Goal: Task Accomplishment & Management: Use online tool/utility

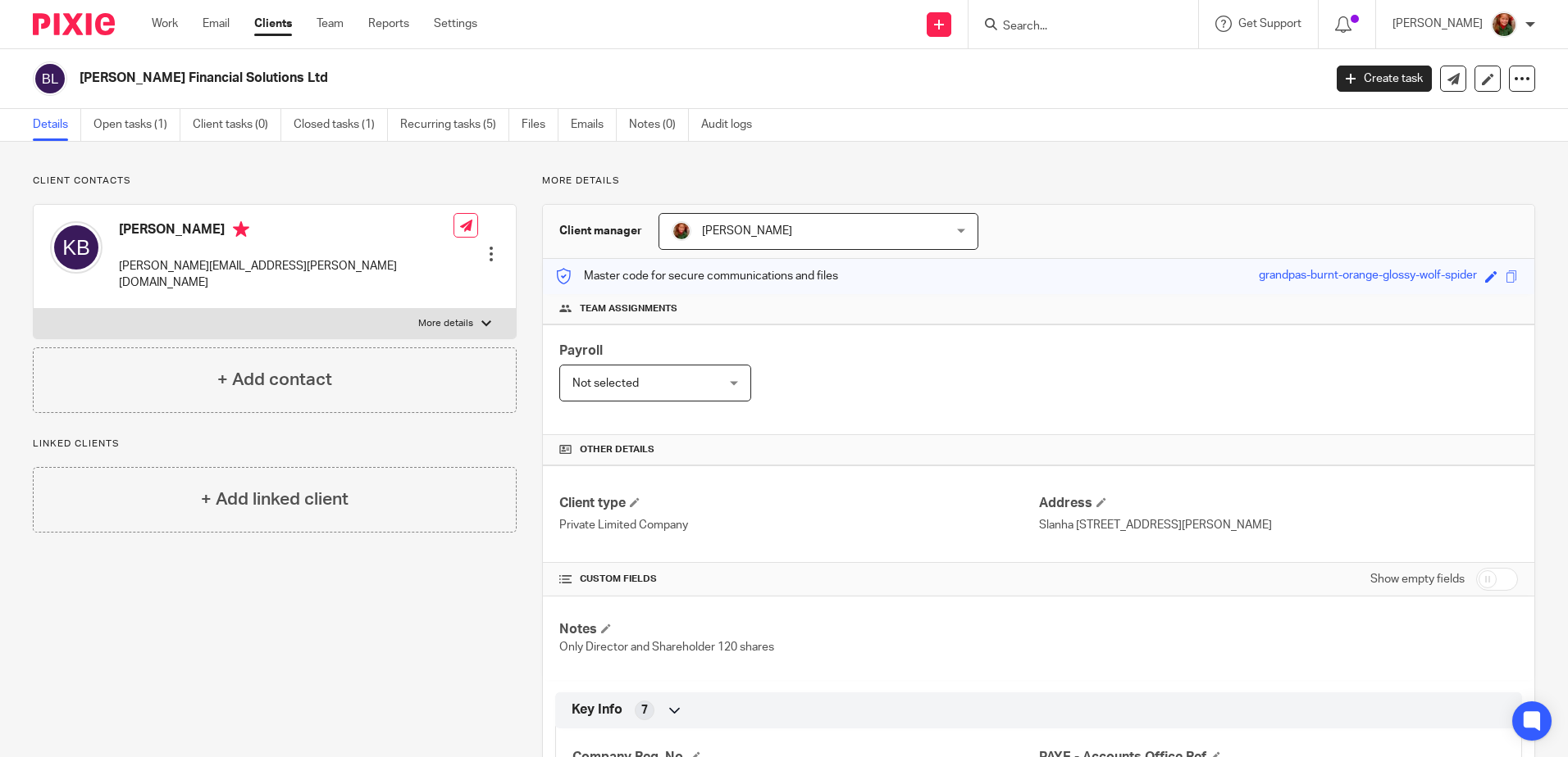
click at [1096, 30] on input "Search" at bounding box center [1075, 27] width 148 height 15
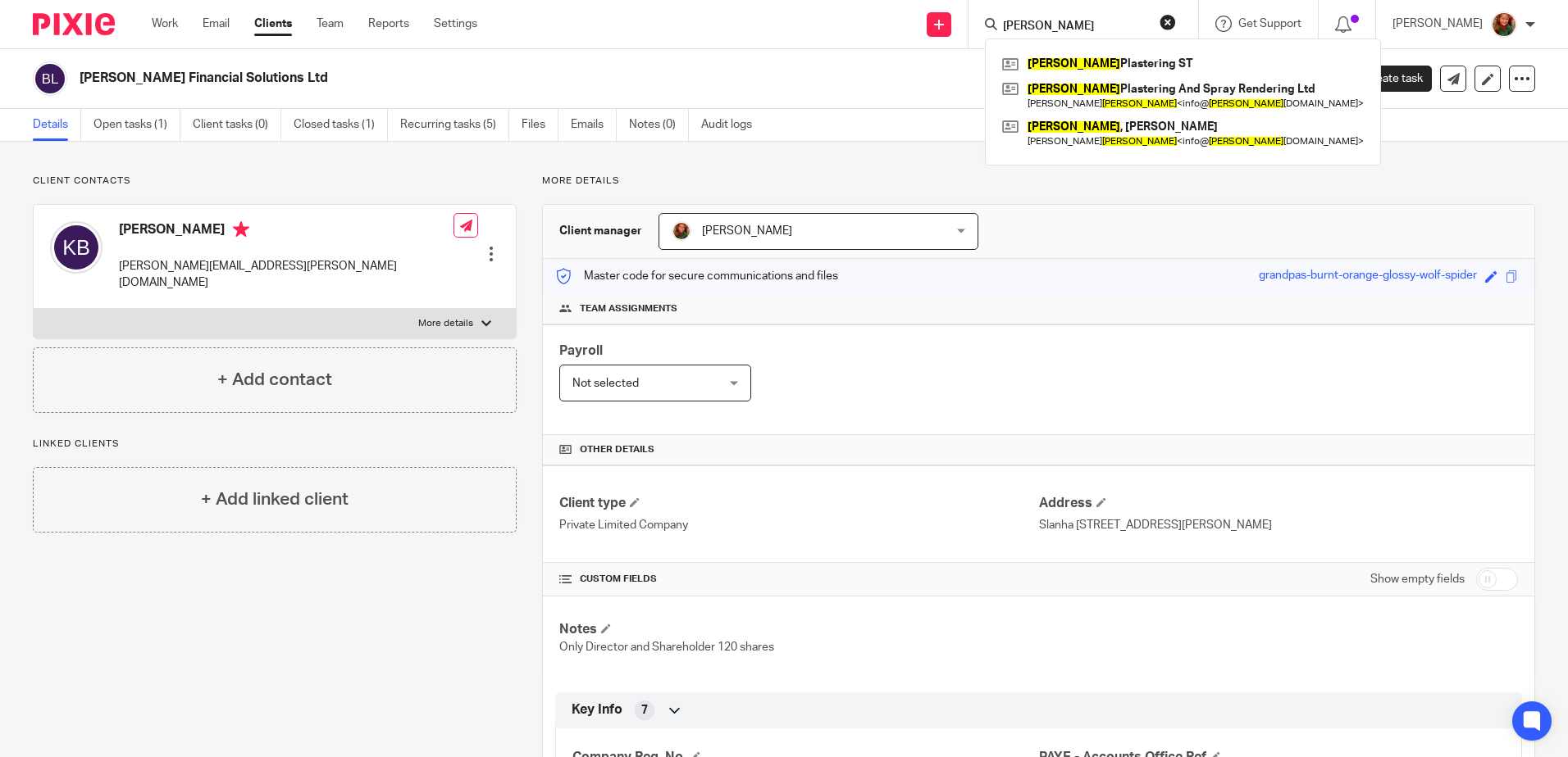
type input "williams"
click button "submit" at bounding box center [0, 0] width 0 height 0
click at [1077, 95] on link at bounding box center [1183, 95] width 370 height 37
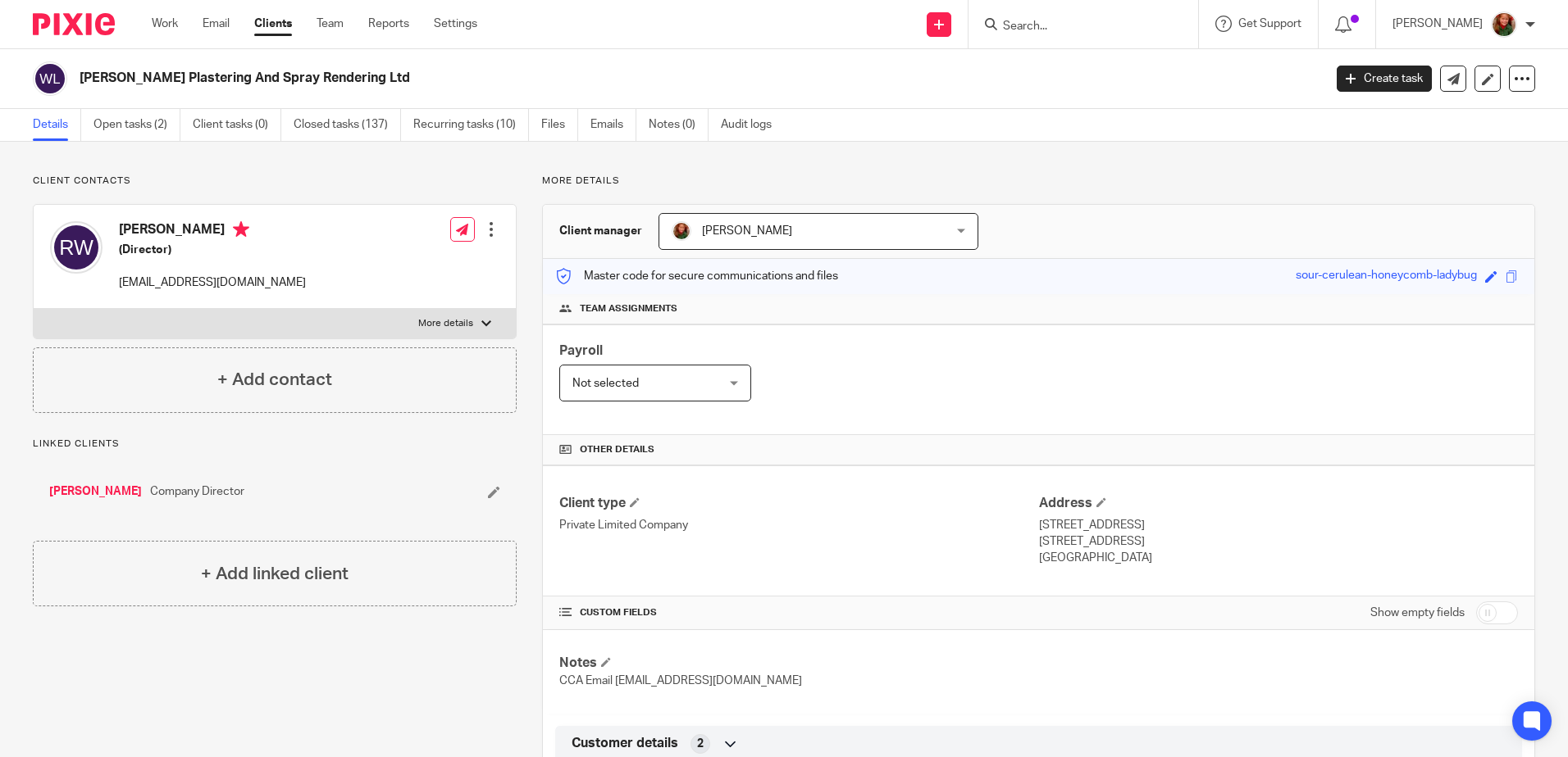
click at [142, 120] on link "Open tasks (2)" at bounding box center [137, 125] width 87 height 32
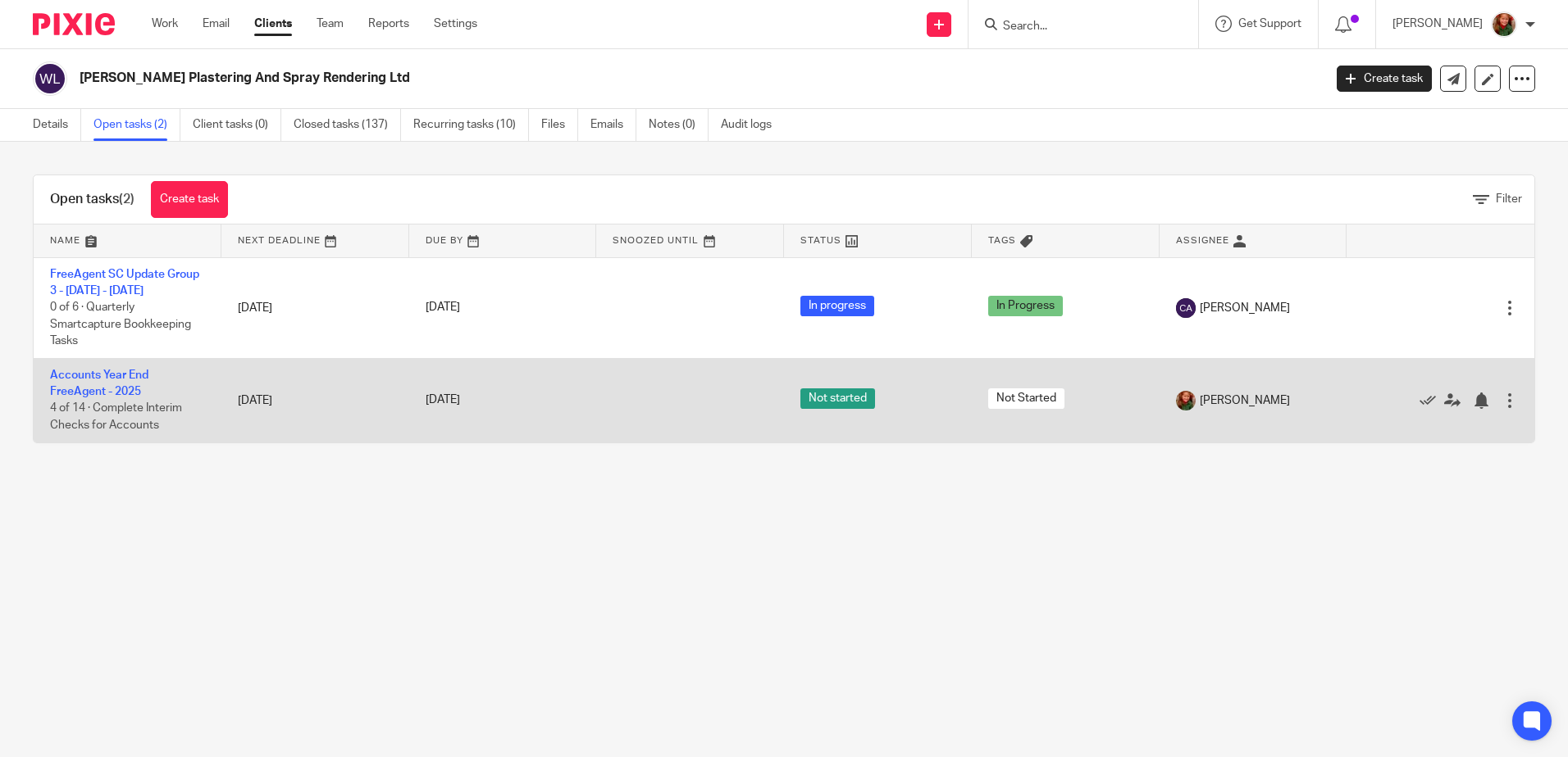
click at [109, 383] on td "Accounts Year End FreeAgent - 2025 4 of 14 · Complete Interim Checks for Accoun…" at bounding box center [127, 399] width 188 height 83
click at [87, 389] on link "Accounts Year End FreeAgent - 2025" at bounding box center [98, 384] width 98 height 28
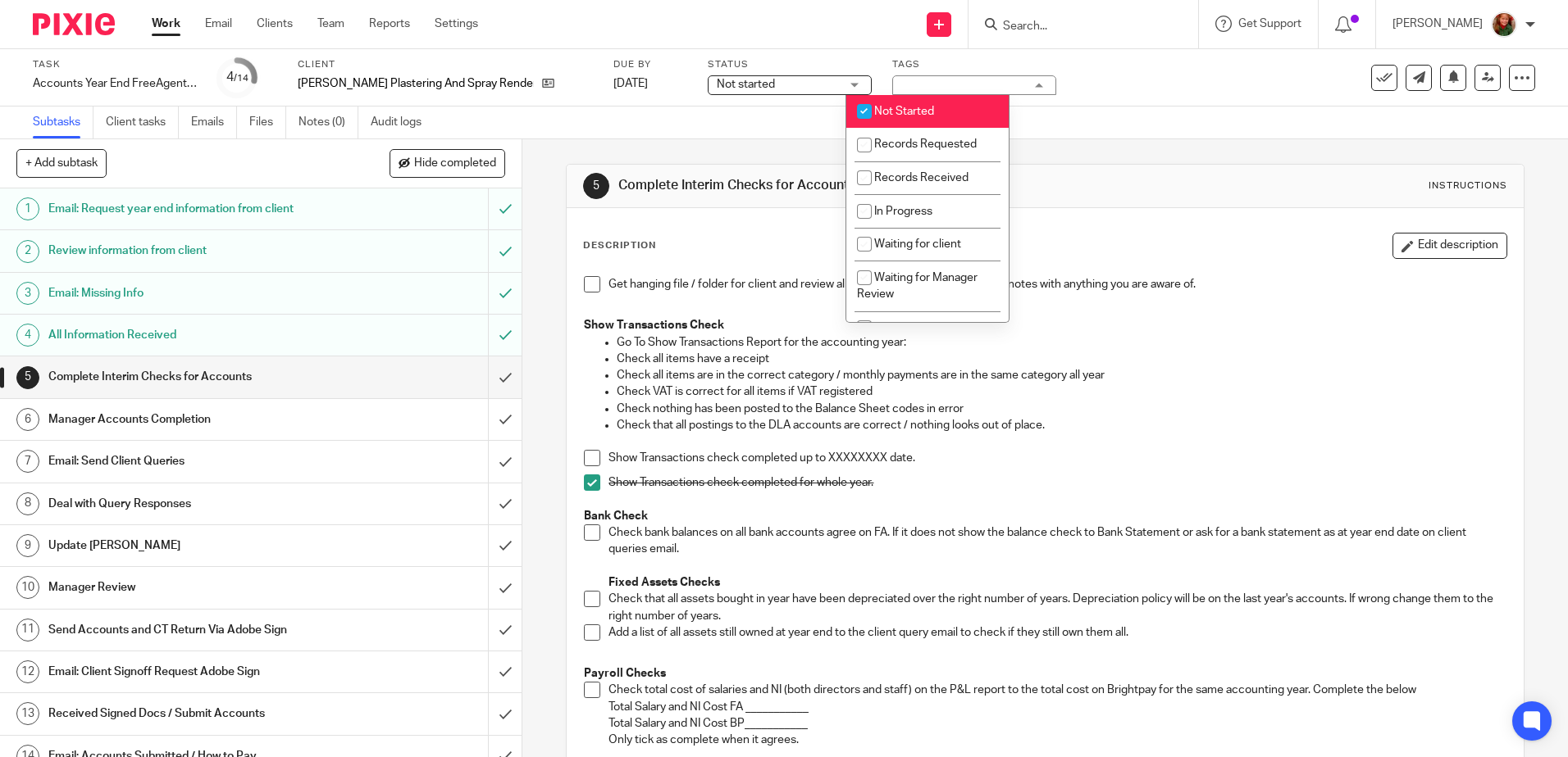
click at [905, 105] on li "Not Started" at bounding box center [928, 112] width 163 height 34
checkbox input "false"
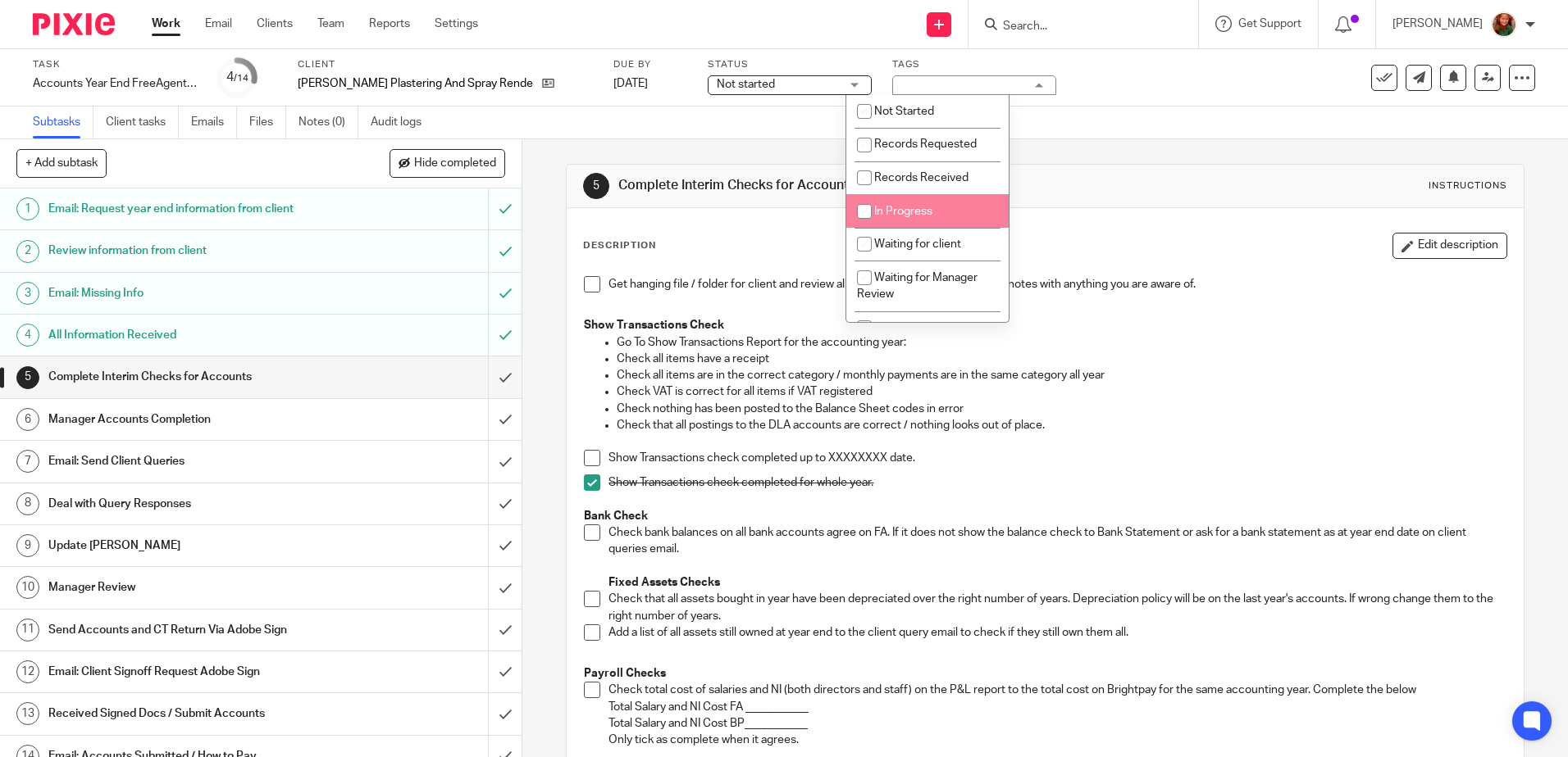
click at [895, 214] on span "In Progress" at bounding box center [903, 211] width 58 height 11
checkbox input "true"
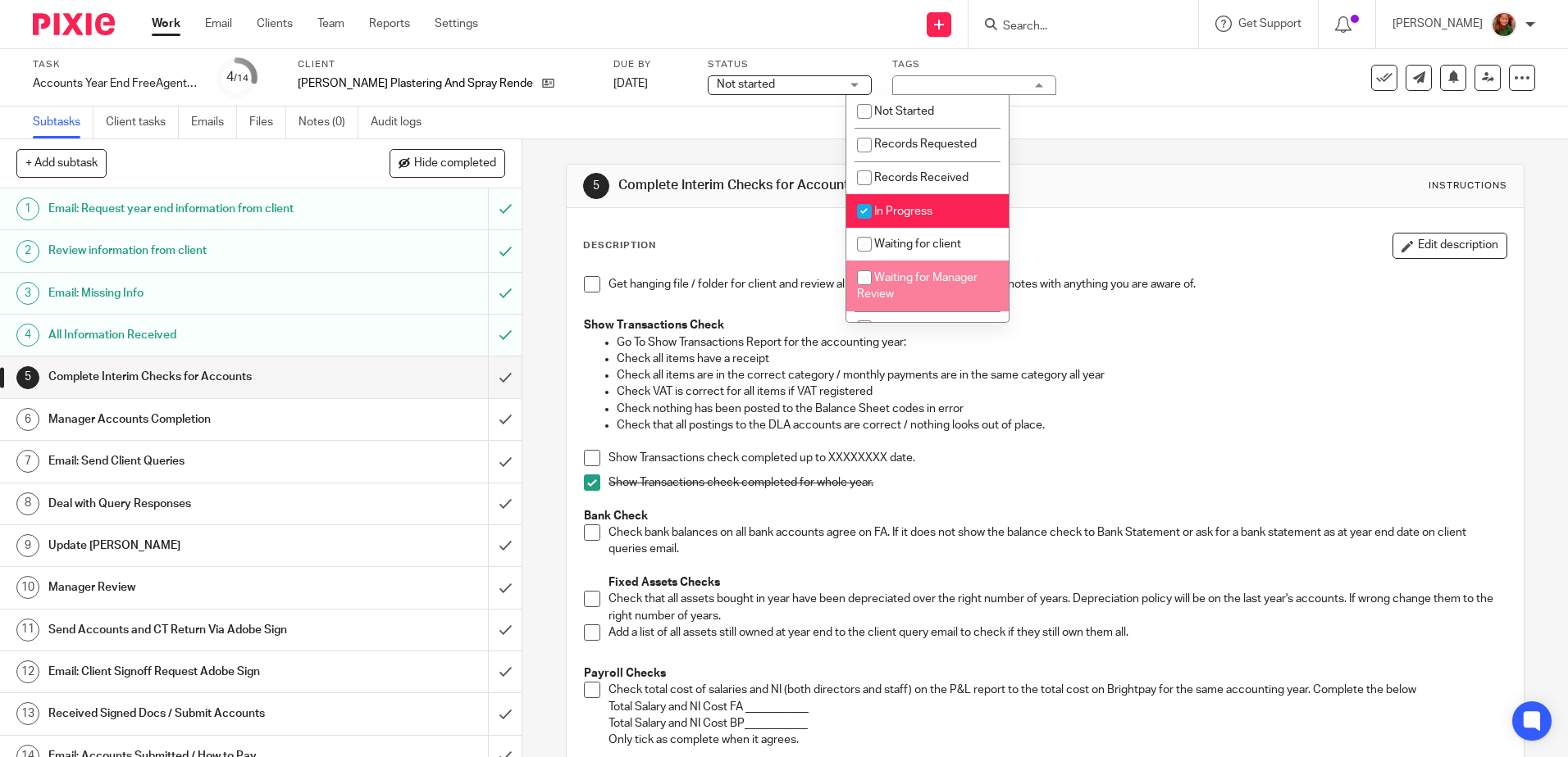
click at [1089, 358] on p "Check all items have a receipt" at bounding box center [1061, 359] width 889 height 17
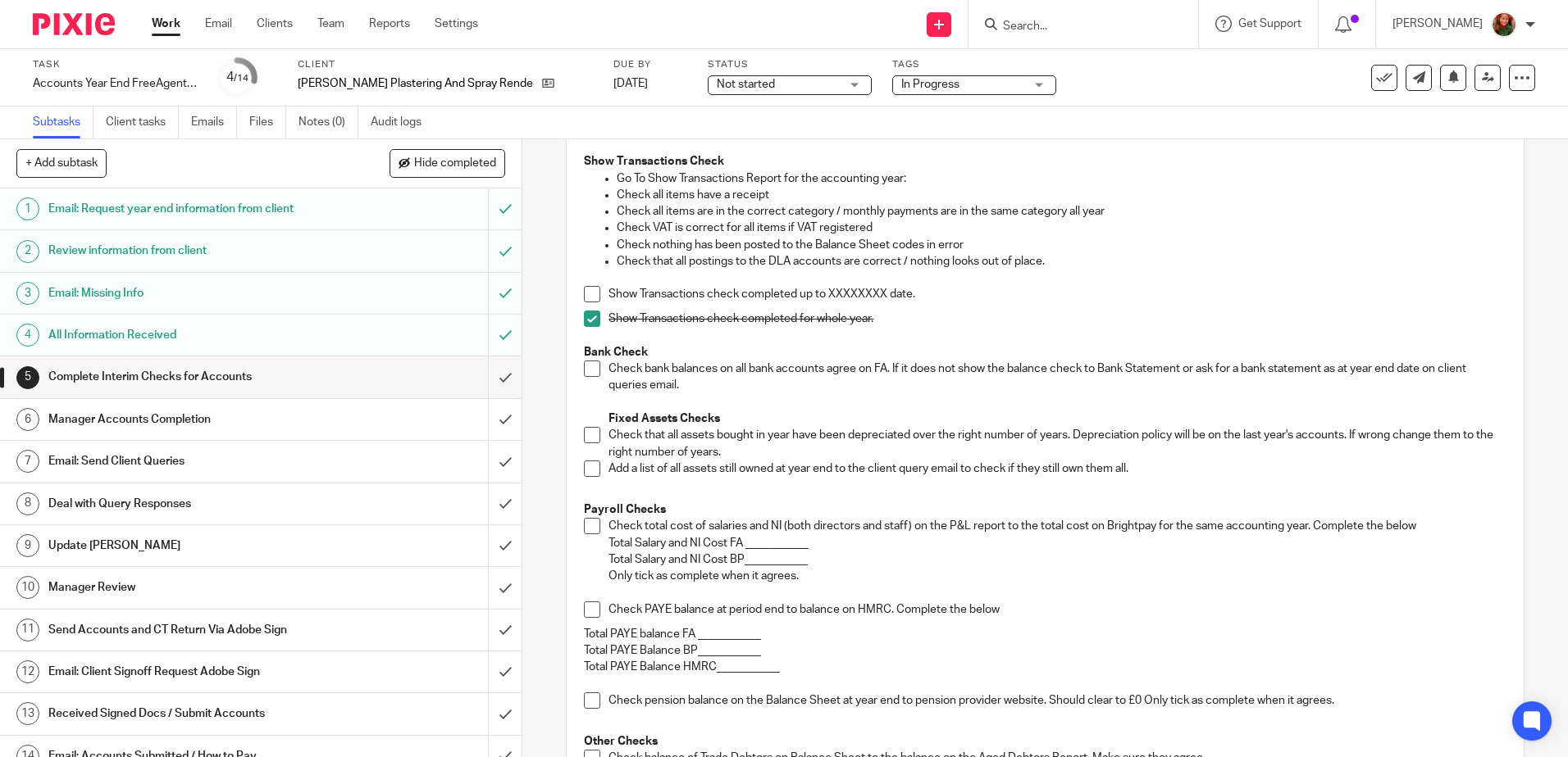
scroll to position [219, 0]
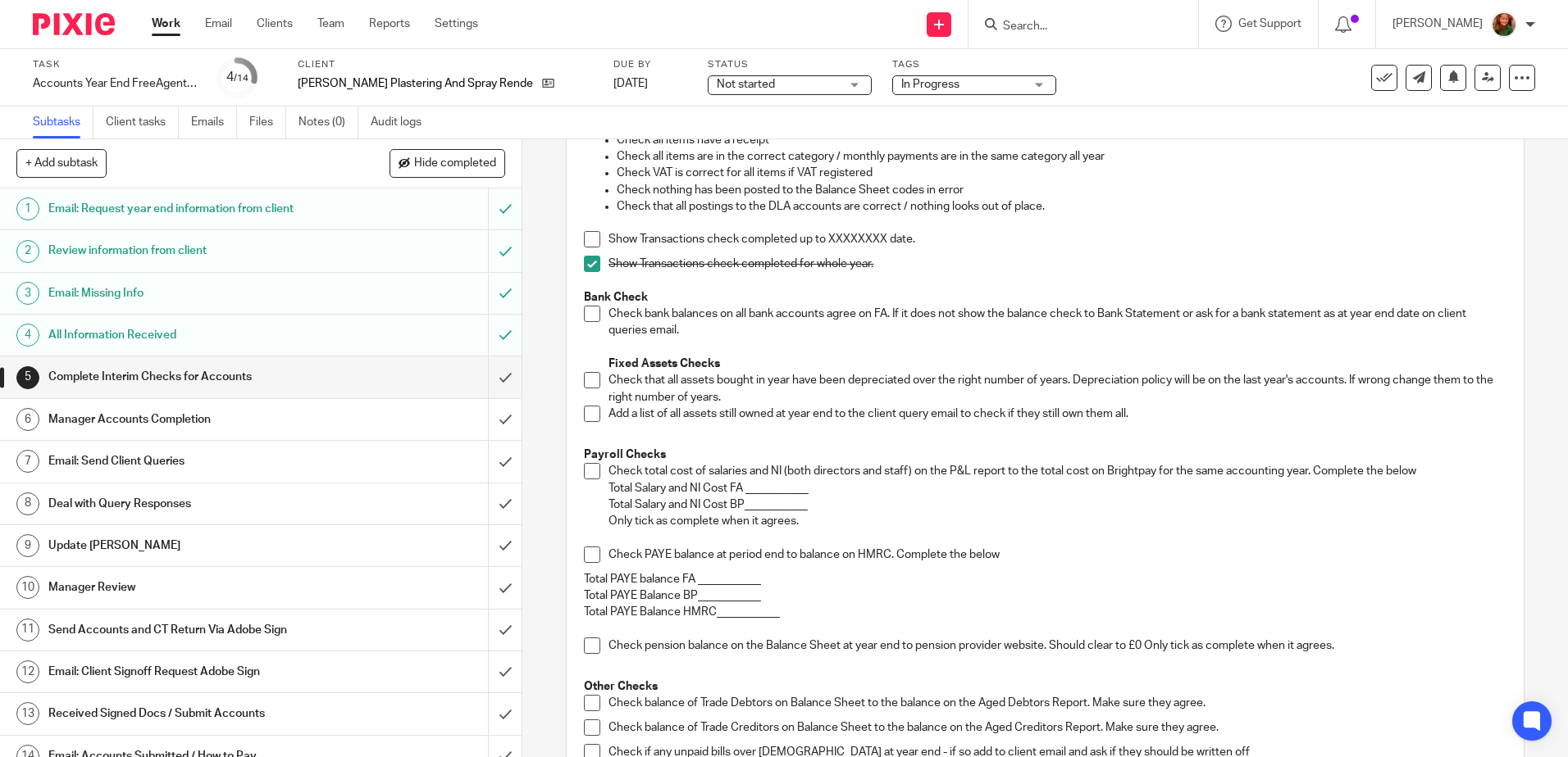
click at [586, 382] on span at bounding box center [592, 380] width 17 height 17
click at [583, 420] on span at bounding box center [592, 414] width 17 height 17
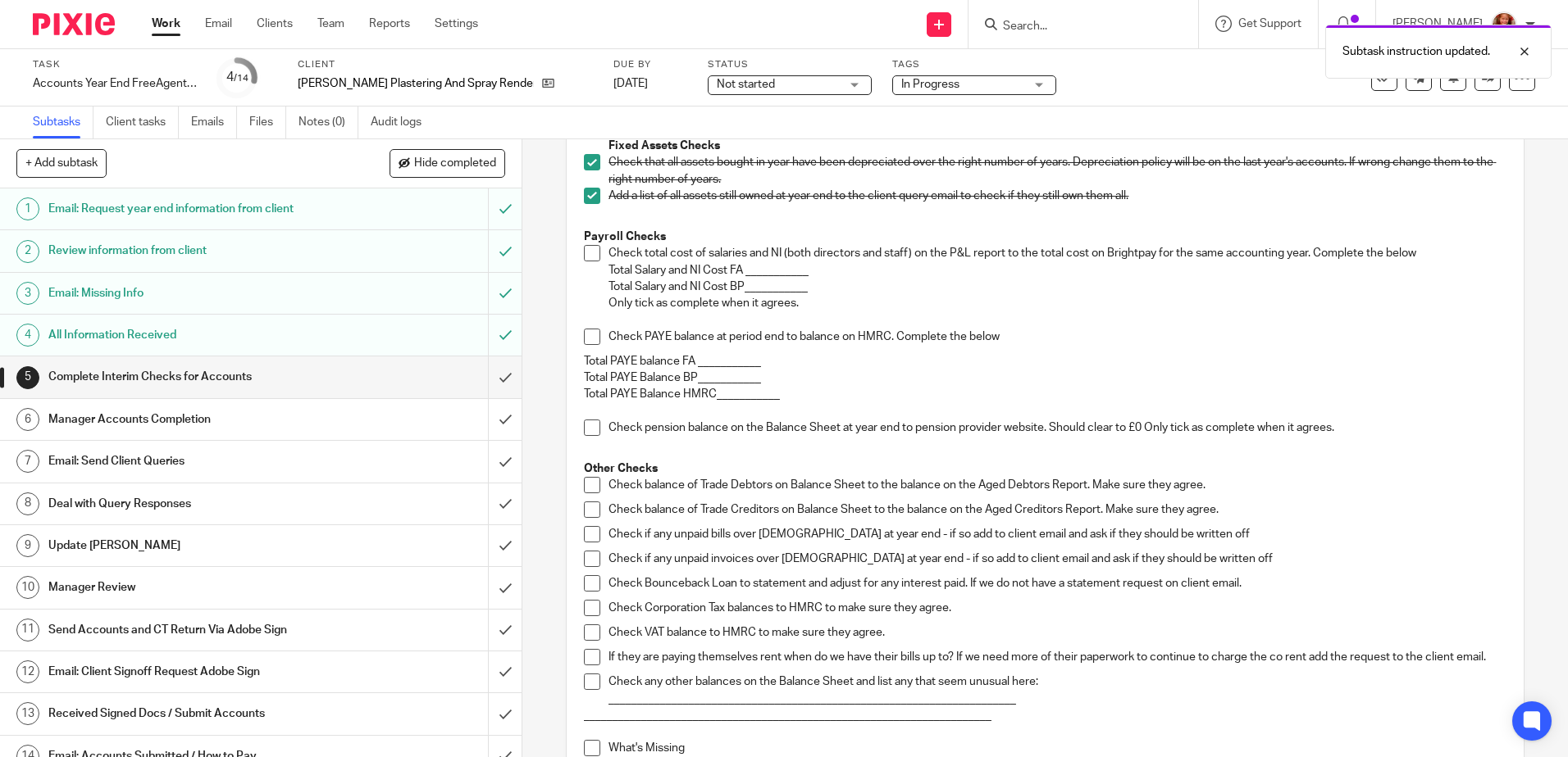
scroll to position [492, 0]
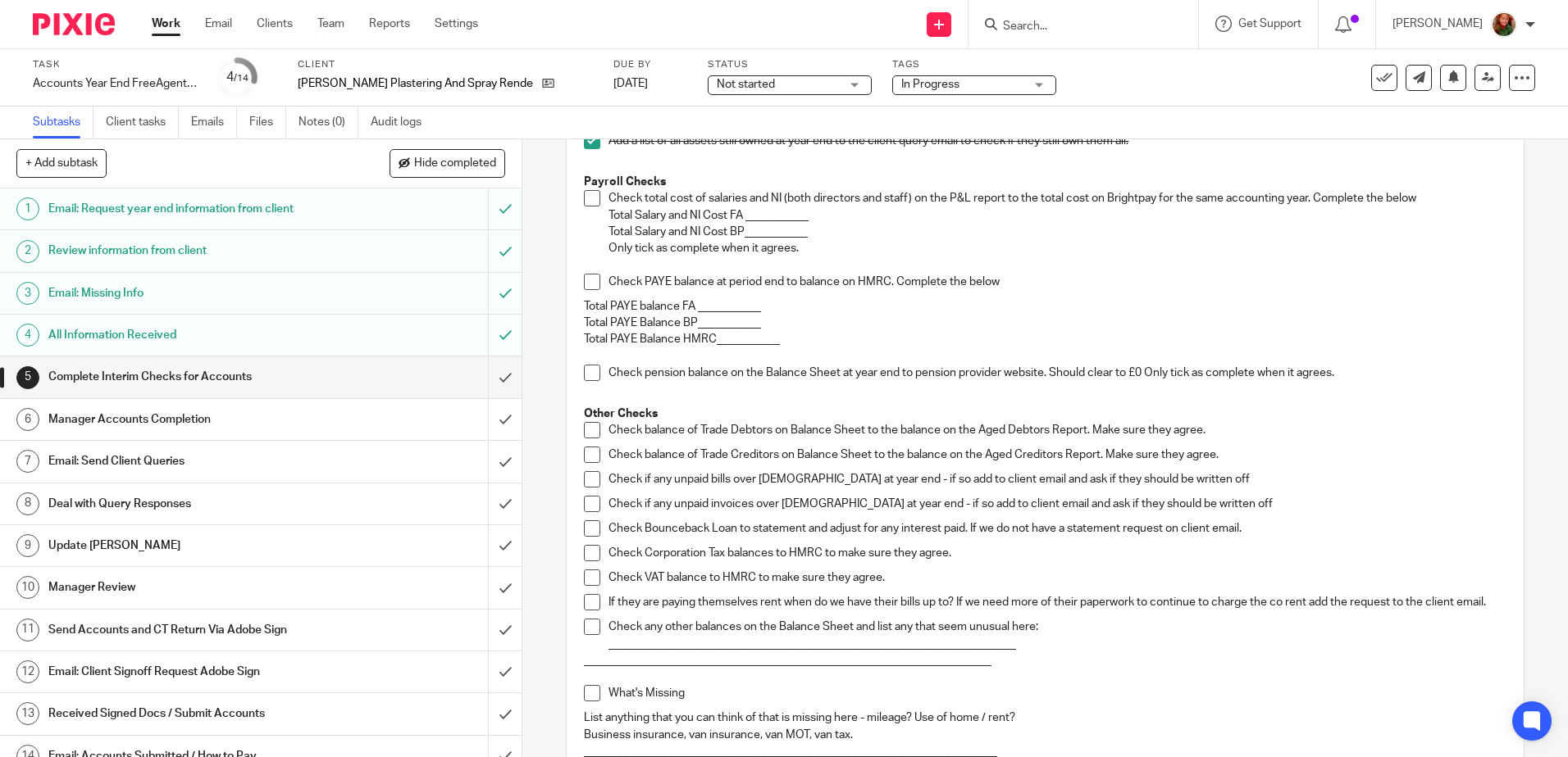
click at [93, 463] on h1 "Email: Send Client Queries" at bounding box center [190, 462] width 282 height 24
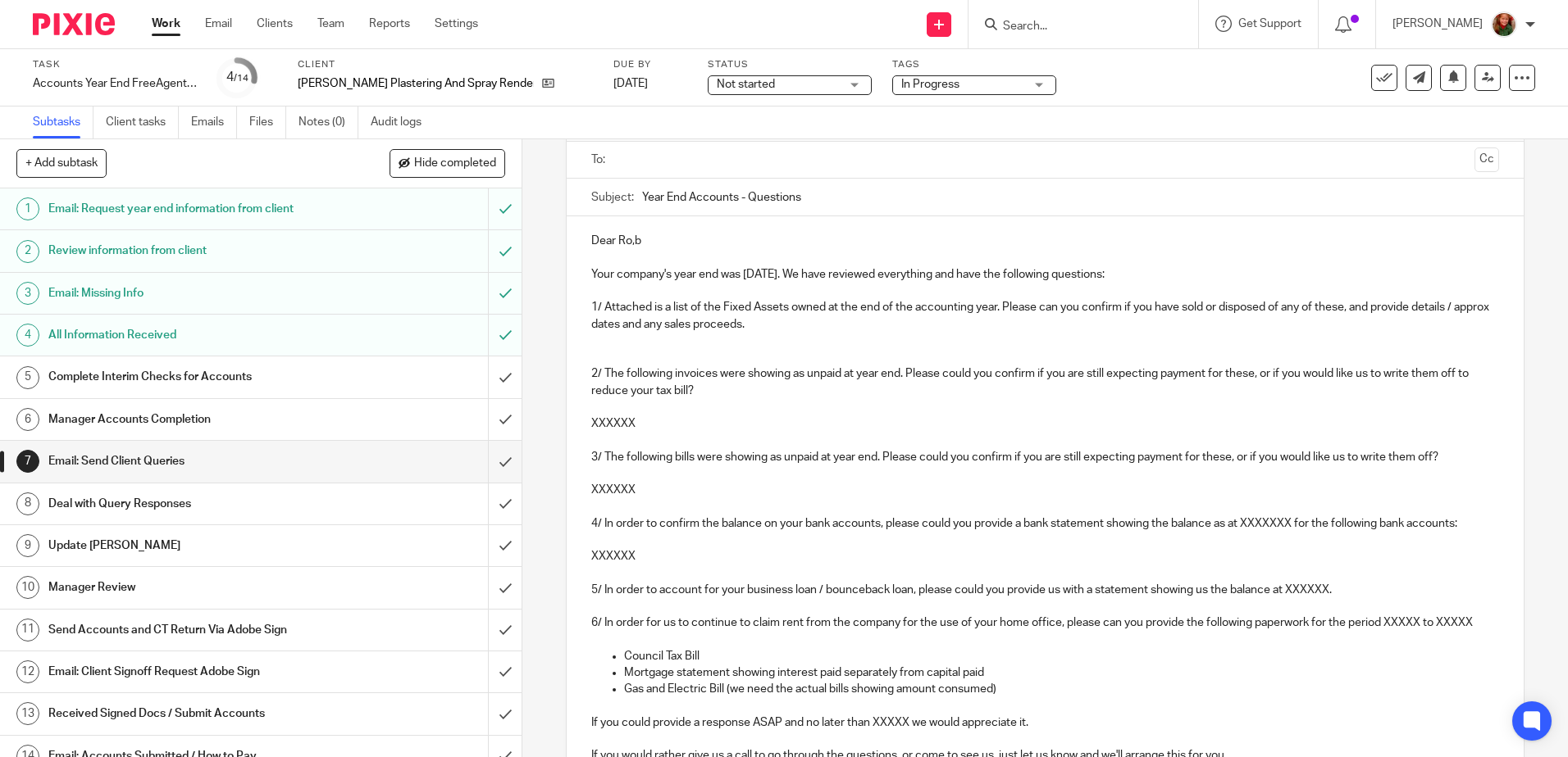
scroll to position [164, 0]
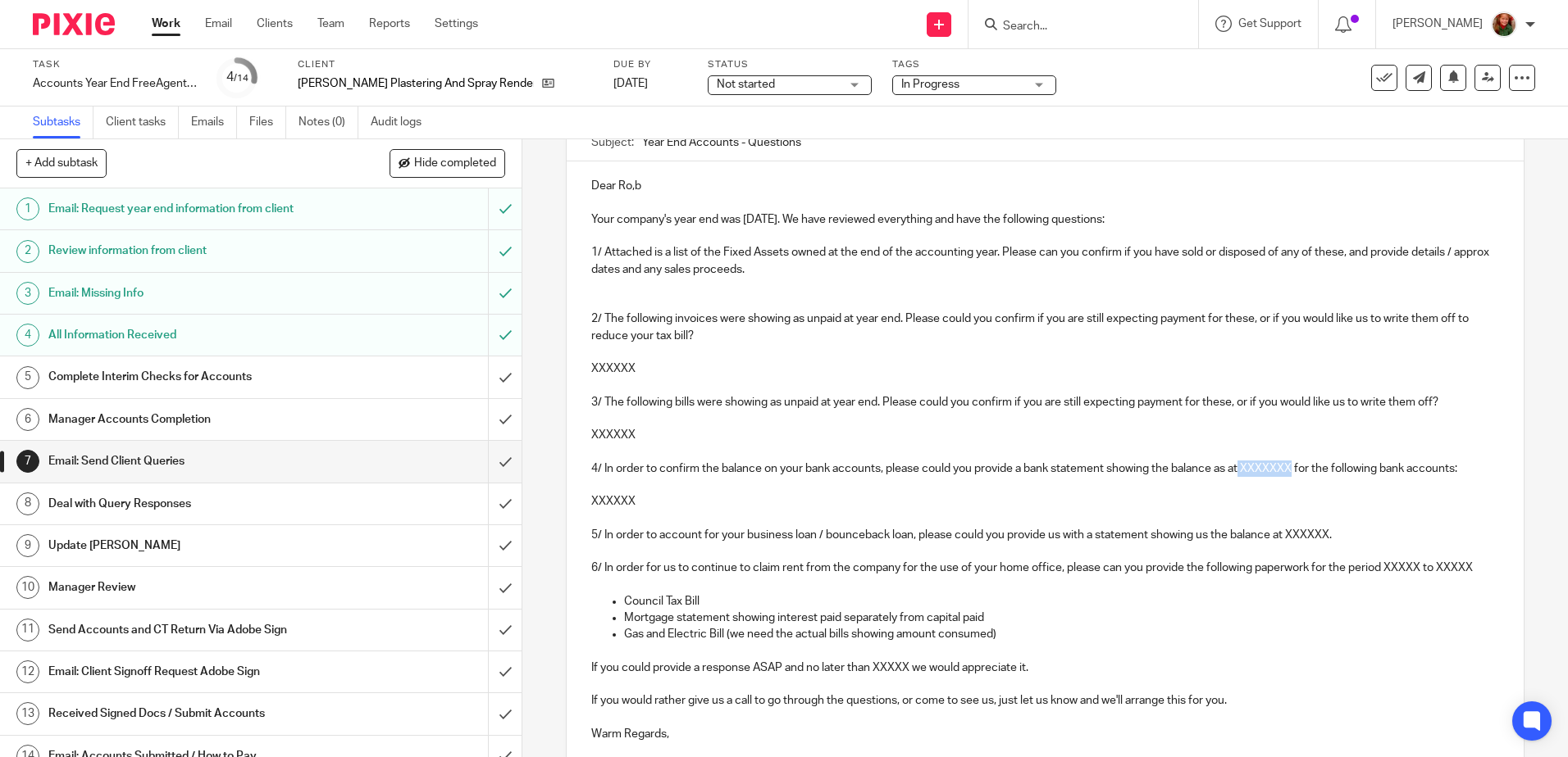
drag, startPoint x: 1240, startPoint y: 467, endPoint x: 1294, endPoint y: 467, distance: 54.0
click at [1294, 467] on p "4/ In order to confirm the balance on your bank accounts, please could you prov…" at bounding box center [1044, 469] width 907 height 17
drag, startPoint x: 652, startPoint y: 518, endPoint x: 587, endPoint y: 518, distance: 65.0
click at [591, 509] on p "XXXXXX" at bounding box center [1044, 502] width 907 height 17
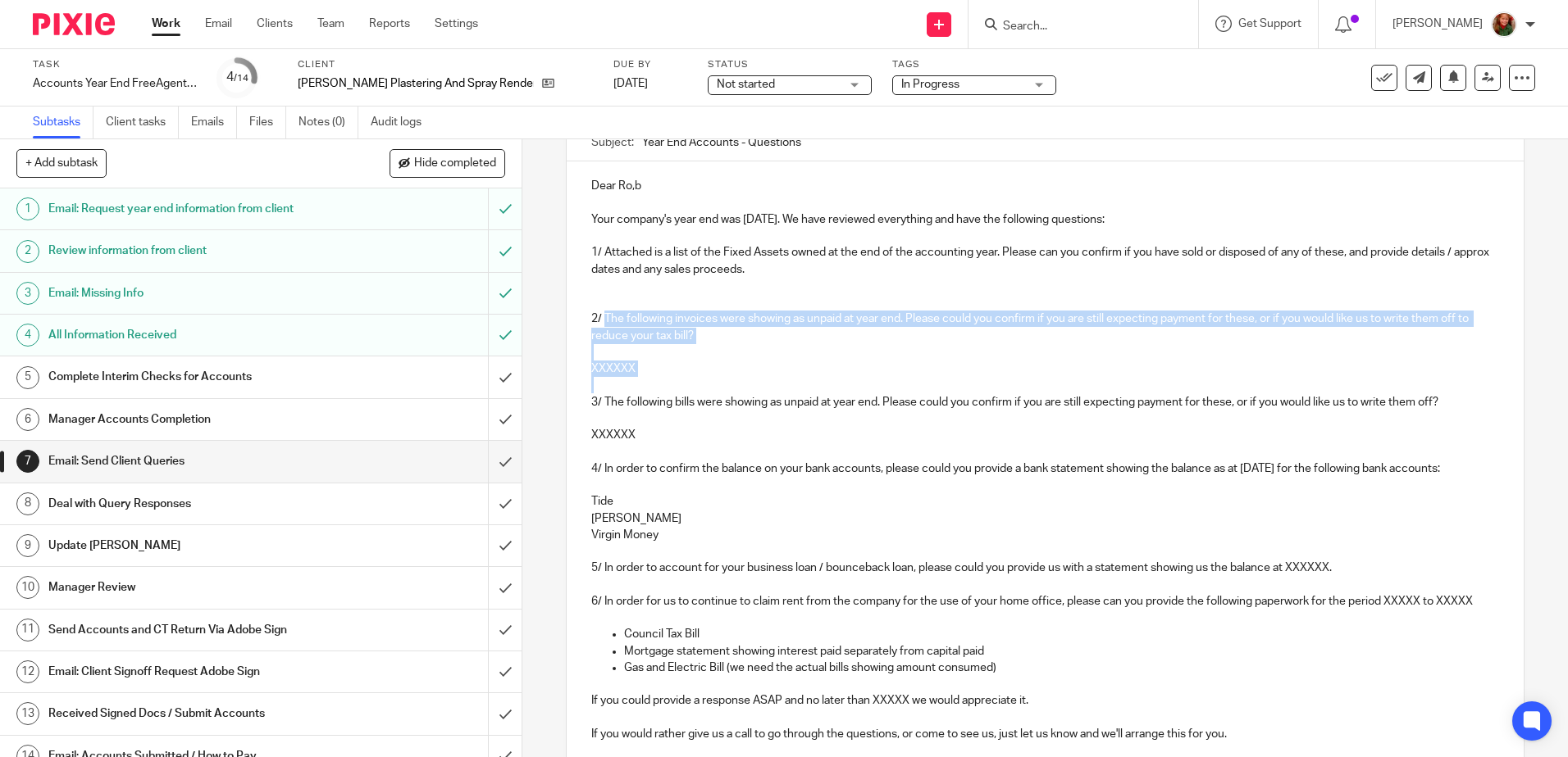
drag, startPoint x: 599, startPoint y: 321, endPoint x: 677, endPoint y: 378, distance: 96.6
click at [677, 378] on div "Dear Ro,b Your company's year end was 31st August 2025. We have reviewed everyt…" at bounding box center [1044, 492] width 957 height 660
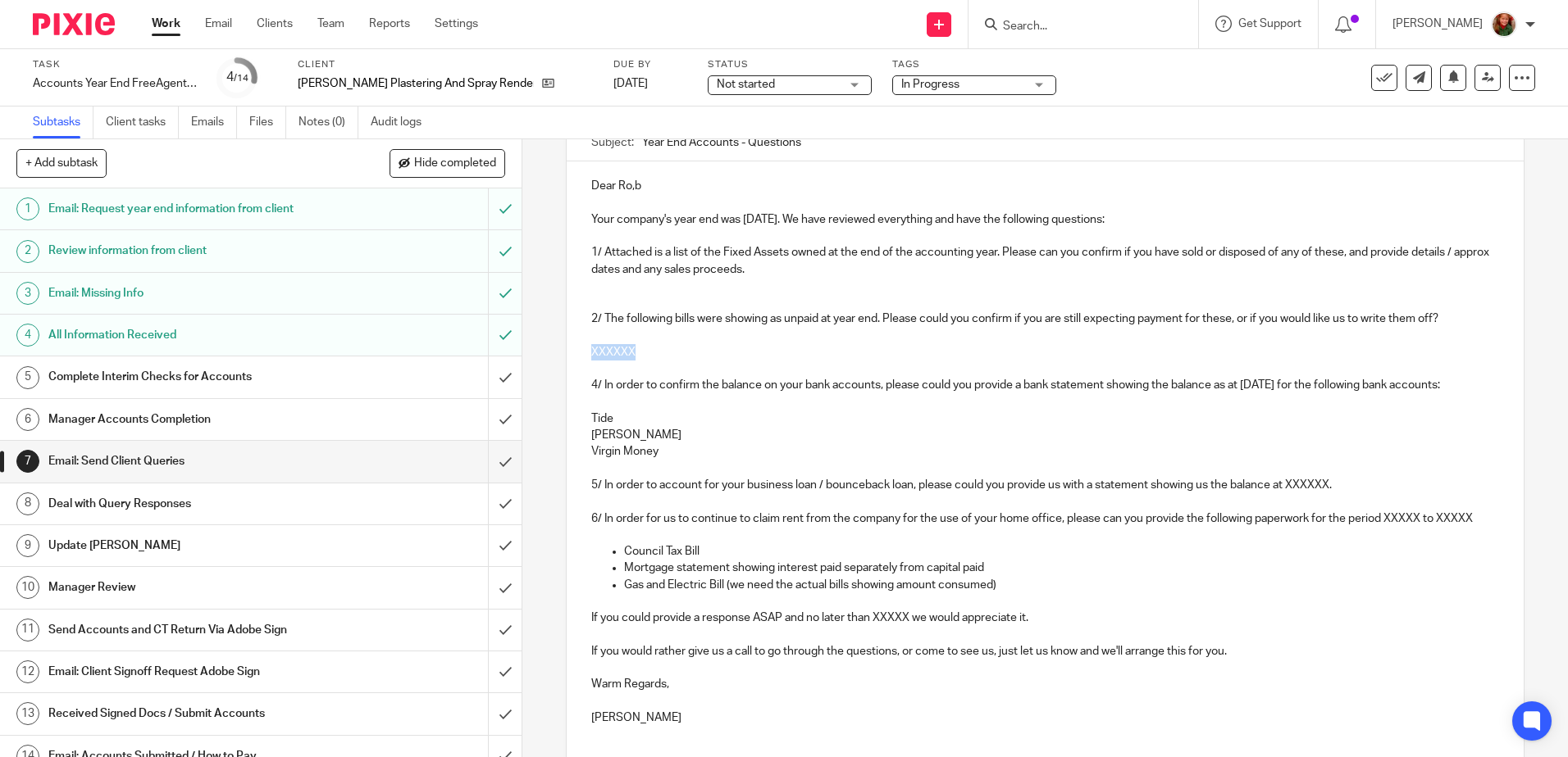
drag, startPoint x: 676, startPoint y: 348, endPoint x: 551, endPoint y: 348, distance: 125.0
click at [551, 348] on div "7 Email: Send Client Queries Manual email Secure the attachments in this messag…" at bounding box center [1045, 448] width 1045 height 618
click at [584, 351] on div "Dear Ro,b Your company's year end was 31st August 2025. We have reviewed everyt…" at bounding box center [1044, 450] width 957 height 577
drag, startPoint x: 919, startPoint y: 345, endPoint x: 570, endPoint y: 350, distance: 349.0
click at [570, 350] on div "Dear Ro,b Your company's year end was 31st August 2025. We have reviewed everyt…" at bounding box center [1044, 450] width 957 height 577
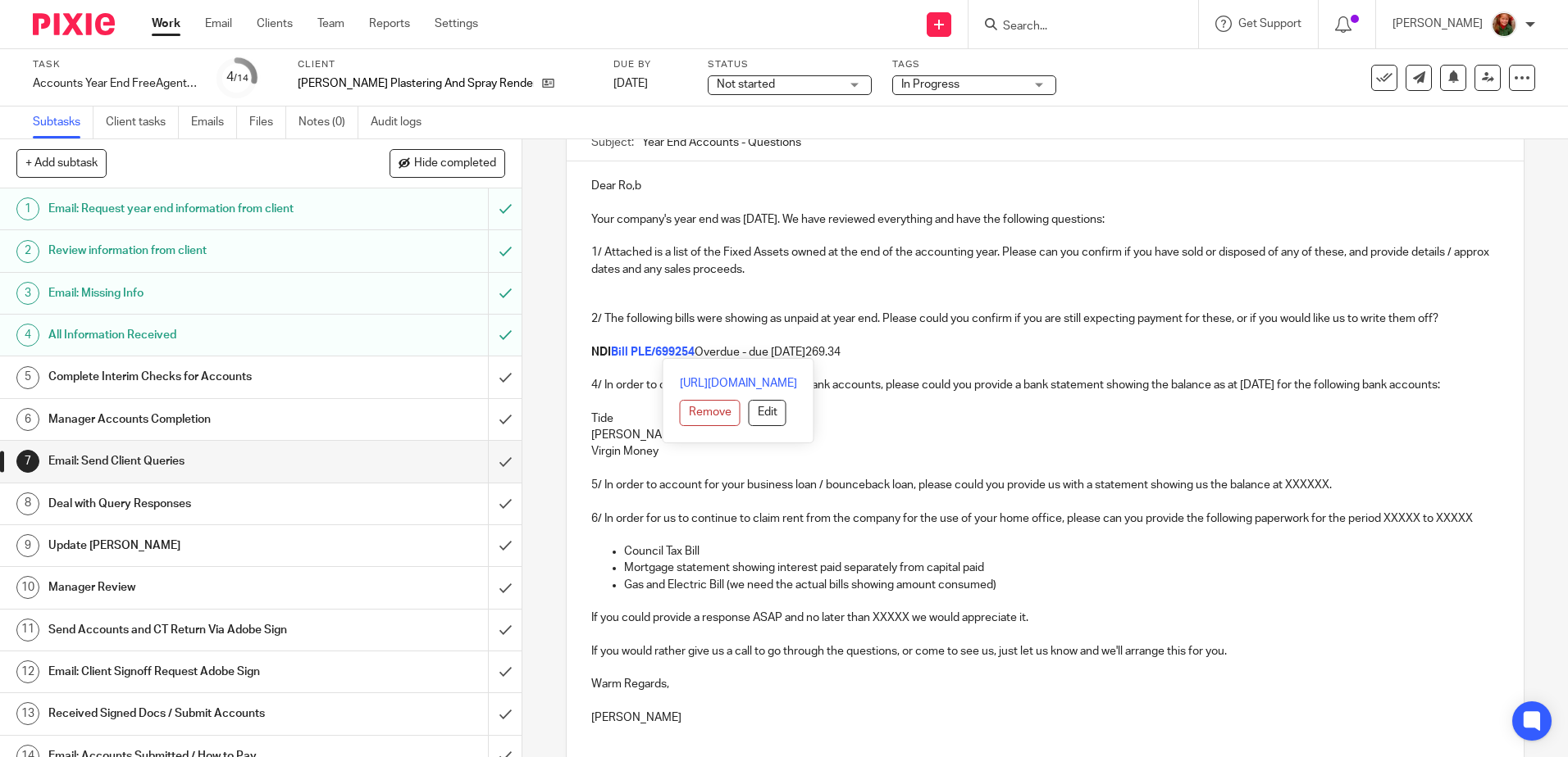
click at [680, 414] on button "Remove" at bounding box center [710, 413] width 61 height 26
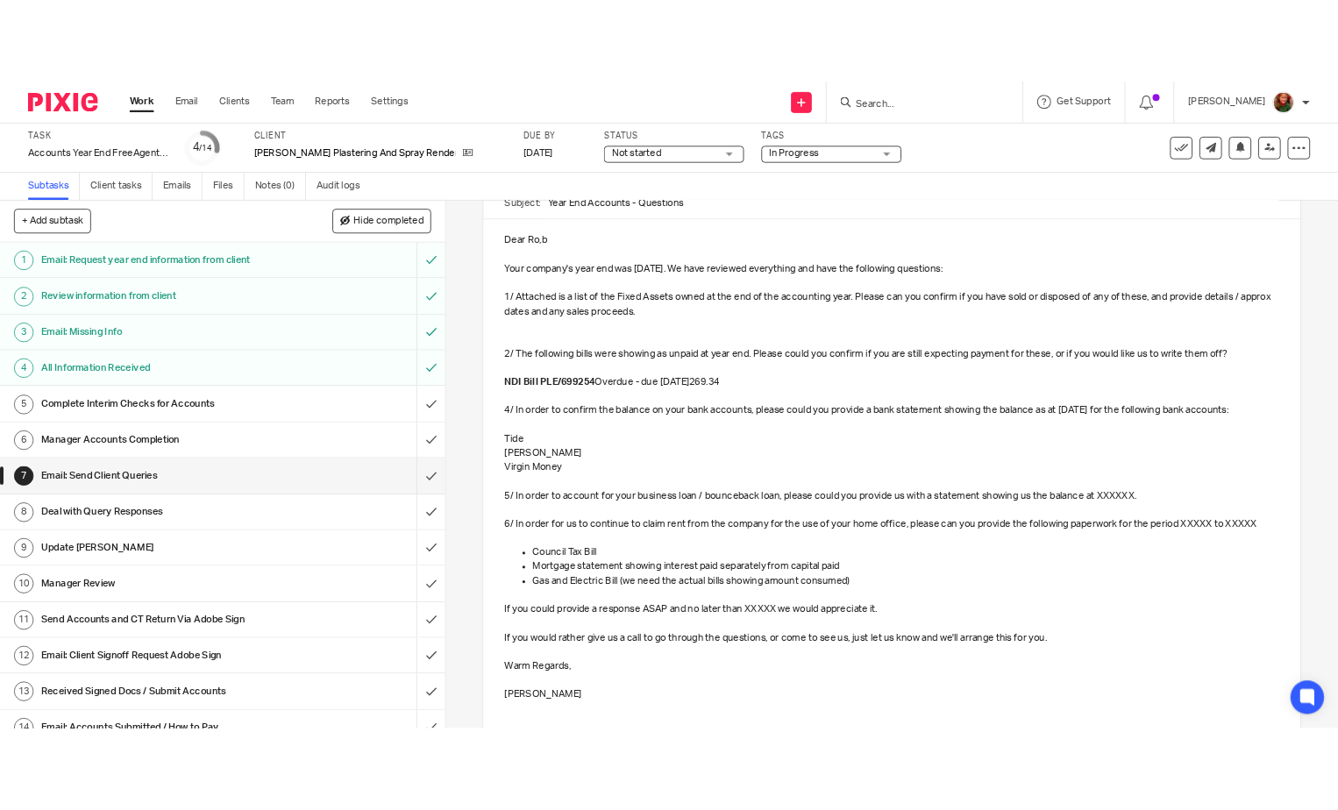
scroll to position [330, 0]
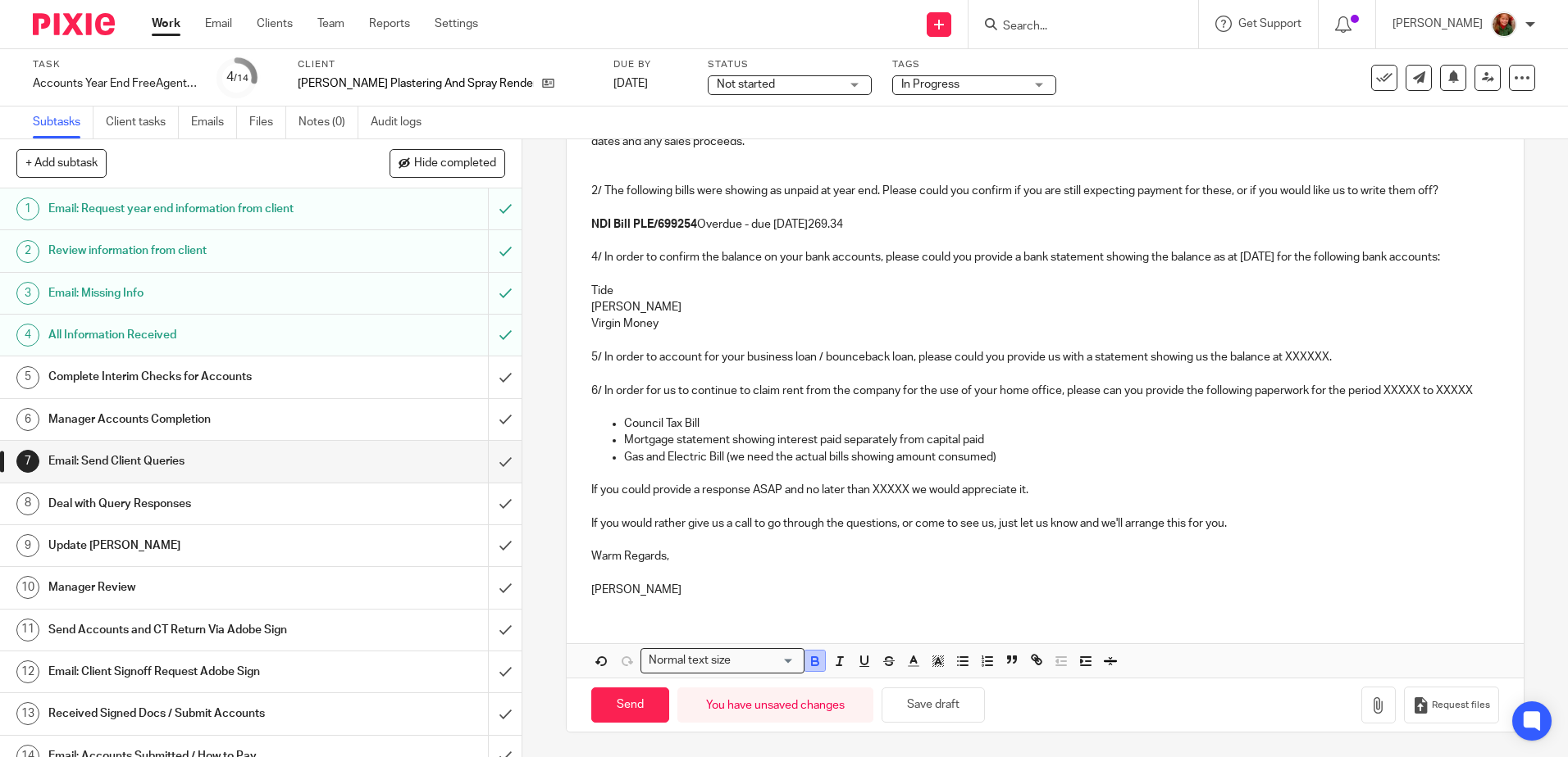
click at [812, 665] on icon "button" at bounding box center [814, 664] width 7 height 4
click at [775, 217] on p "NDI Bill PLE/699254 Overdue - due 3 months ago269.34" at bounding box center [1044, 225] width 907 height 17
click at [840, 217] on p "NDI Bill PLE/699254 Overdue - due 3 months ago269.34" at bounding box center [1044, 225] width 907 height 17
click at [610, 217] on p "NDI Bill PLE/699254 Overdue - due 3 months ago £269.34" at bounding box center [1044, 225] width 907 height 17
drag, startPoint x: 752, startPoint y: 209, endPoint x: 896, endPoint y: 212, distance: 144.0
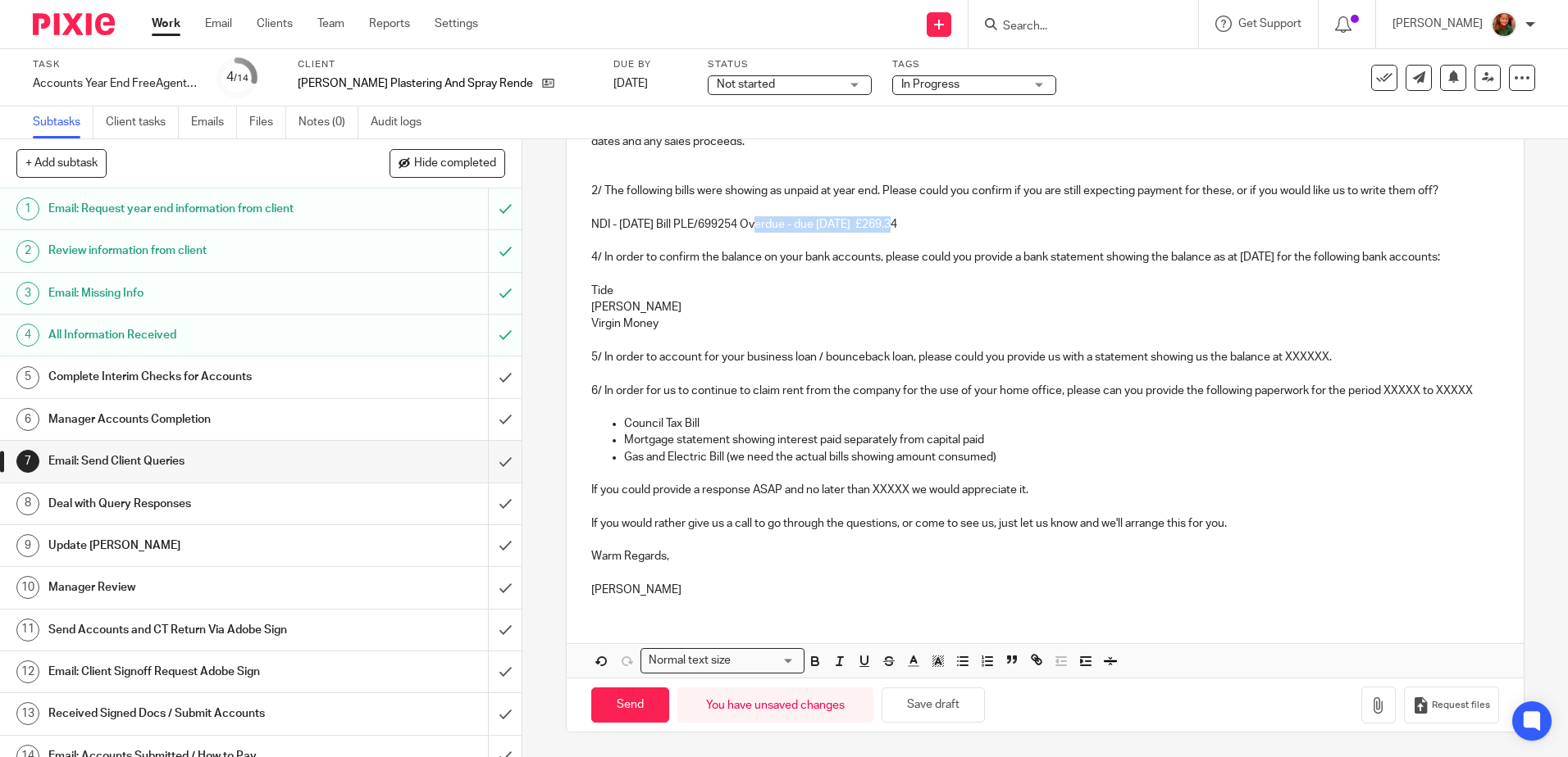
click at [896, 217] on p "NDI - 19/06/25 Bill PLE/699254 Overdue - due 3 months ago £269.34" at bounding box center [1044, 225] width 907 height 17
click at [896, 217] on p "NDI - 19/06/25 Bill PLE/699254 £269.34" at bounding box center [1044, 225] width 907 height 17
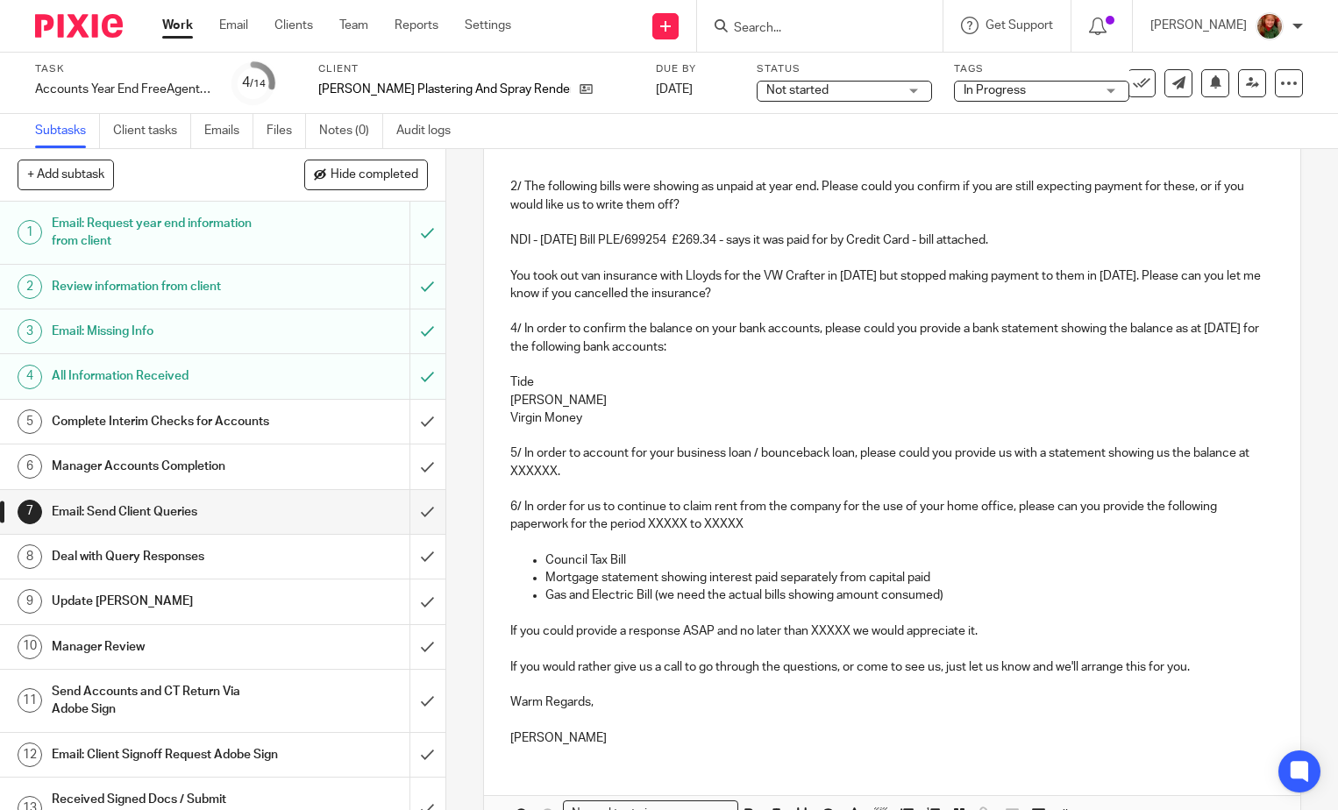
click at [1015, 246] on p "NDI - 19/06/25 Bill PLE/699254 £269.34 - says it was paid for by Credit Card - …" at bounding box center [892, 241] width 764 height 18
click at [853, 352] on p "4/ In order to confirm the balance on your bank accounts, please could you prov…" at bounding box center [892, 338] width 764 height 36
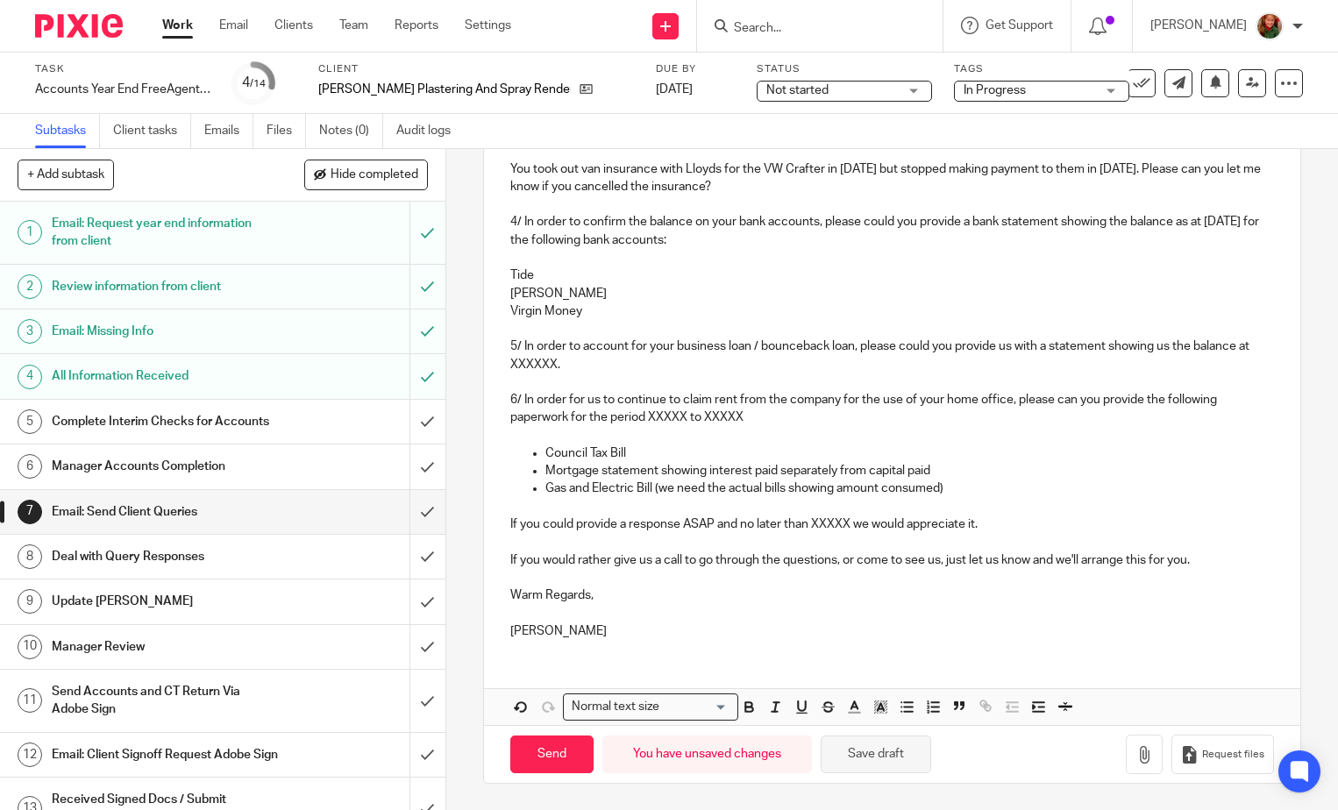
click at [868, 762] on button "Save draft" at bounding box center [876, 755] width 111 height 38
click at [202, 427] on h1 "Complete Interim Checks for Accounts" at bounding box center [165, 422] width 227 height 26
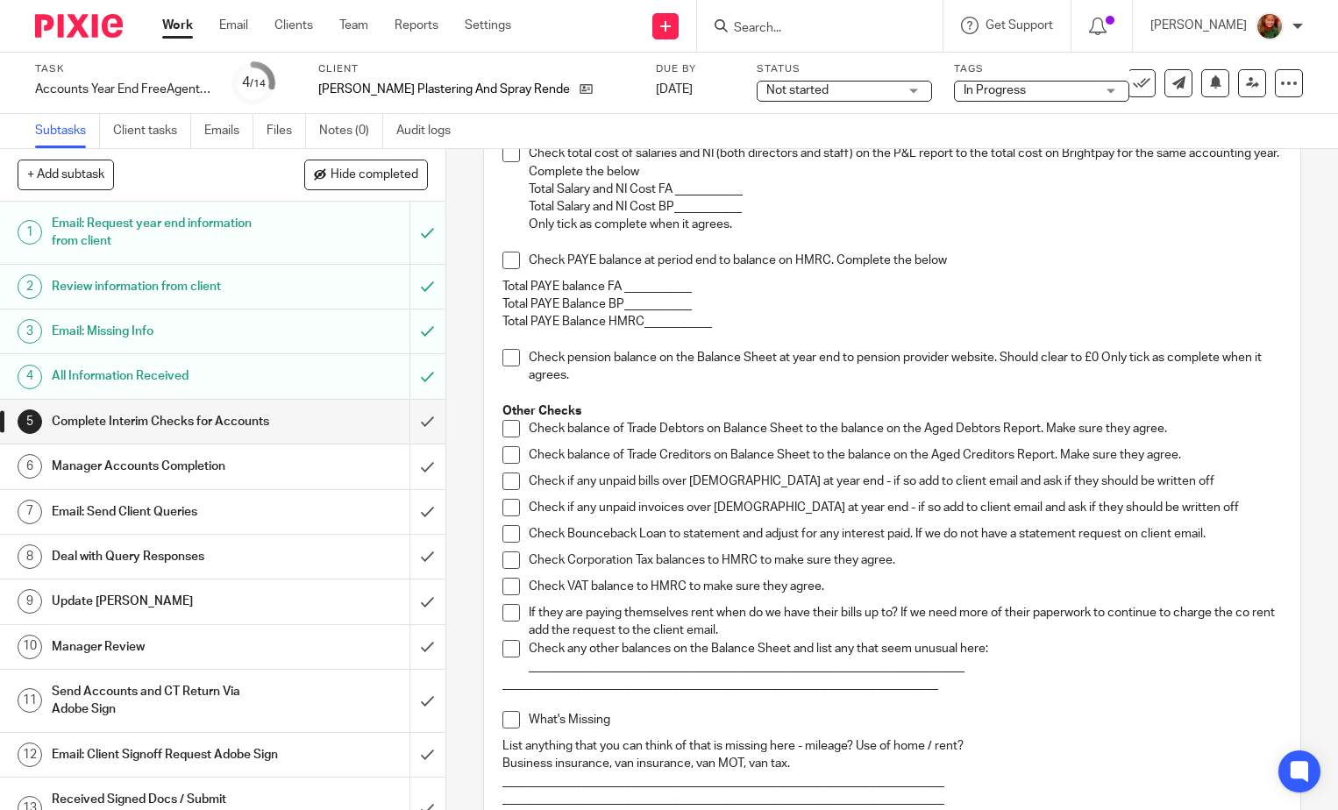
scroll to position [643, 0]
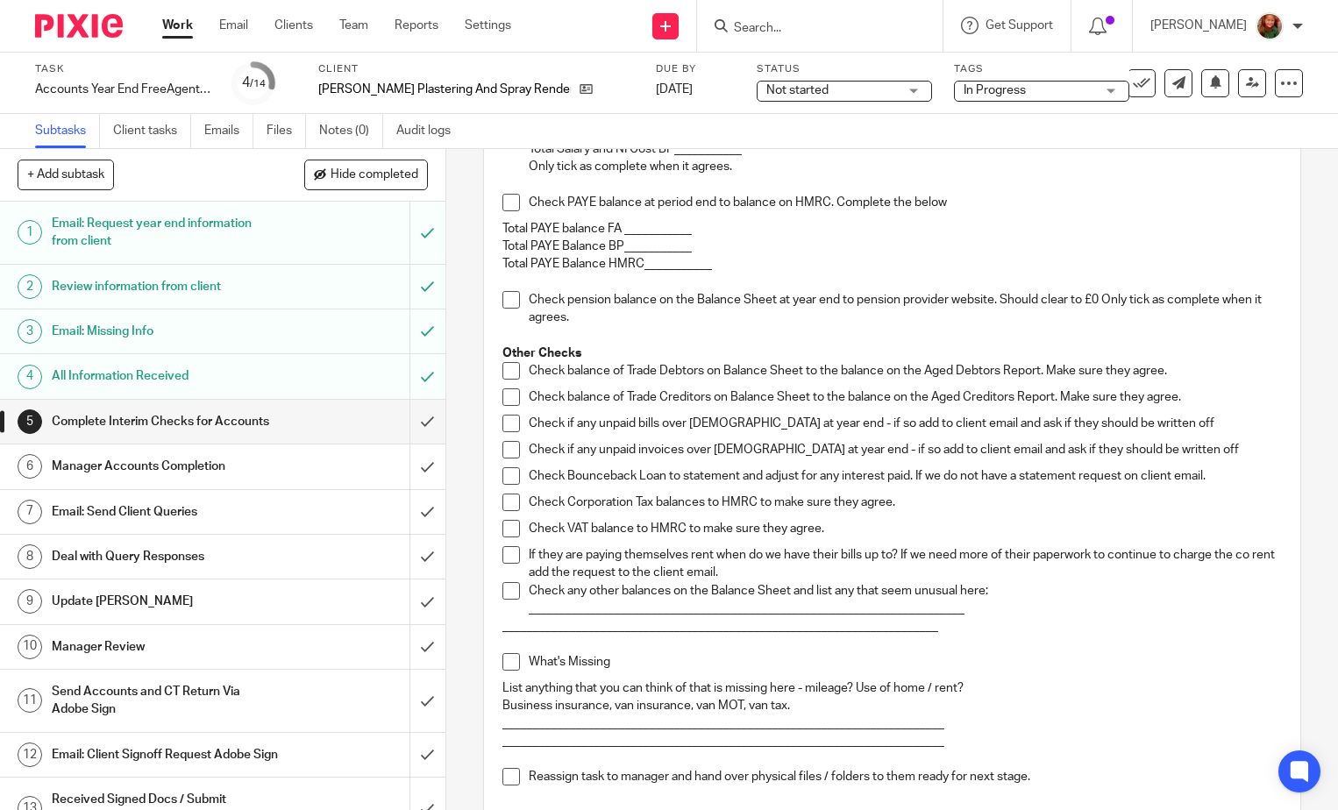
click at [503, 449] on span at bounding box center [512, 450] width 18 height 18
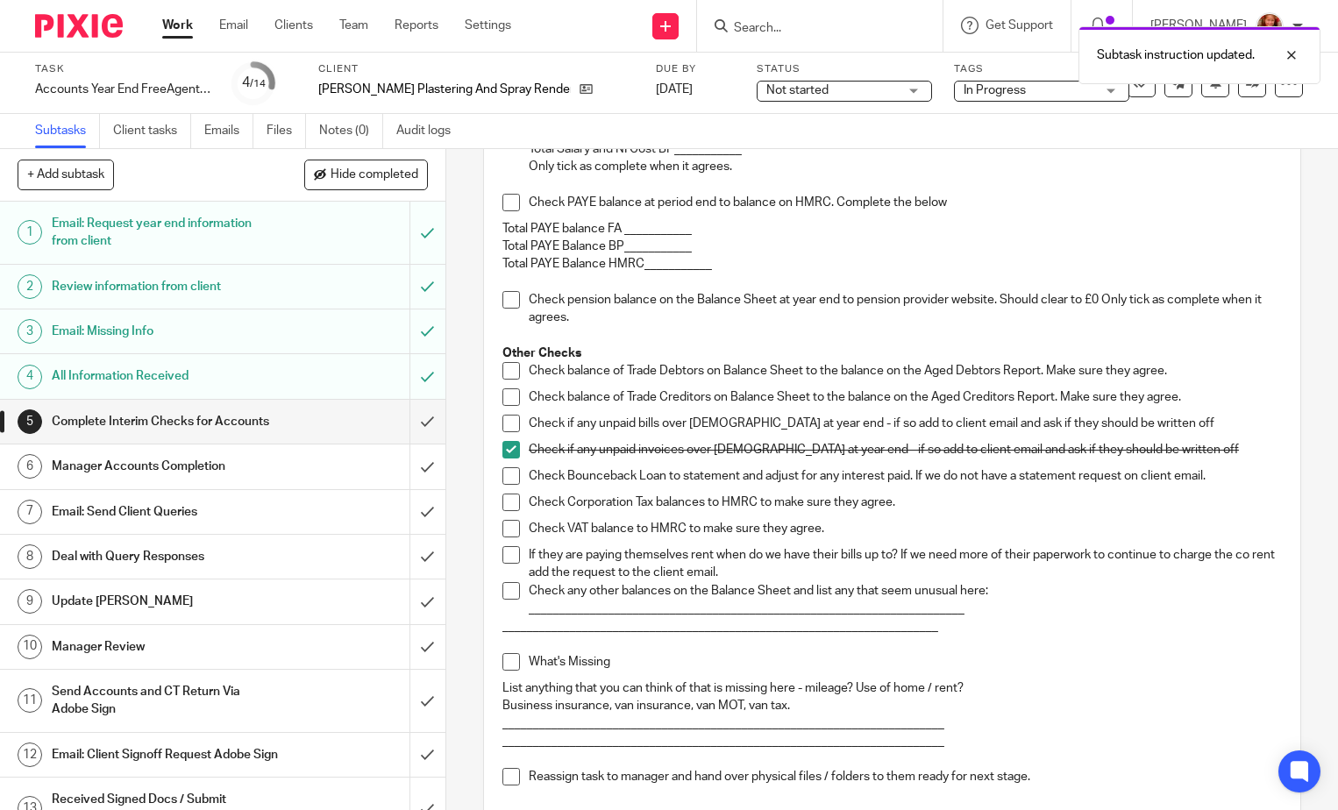
click at [503, 427] on span at bounding box center [512, 424] width 18 height 18
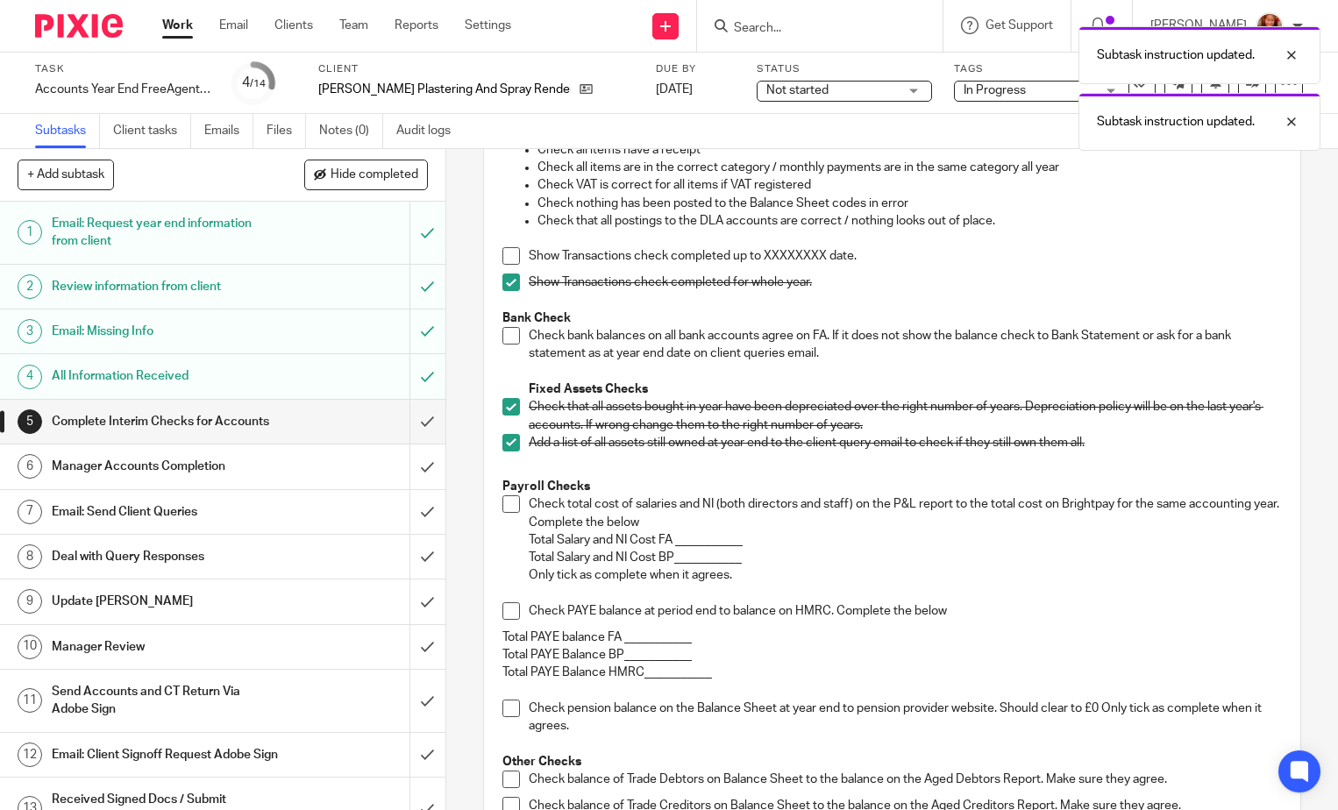
scroll to position [0, 0]
